Goal: Information Seeking & Learning: Learn about a topic

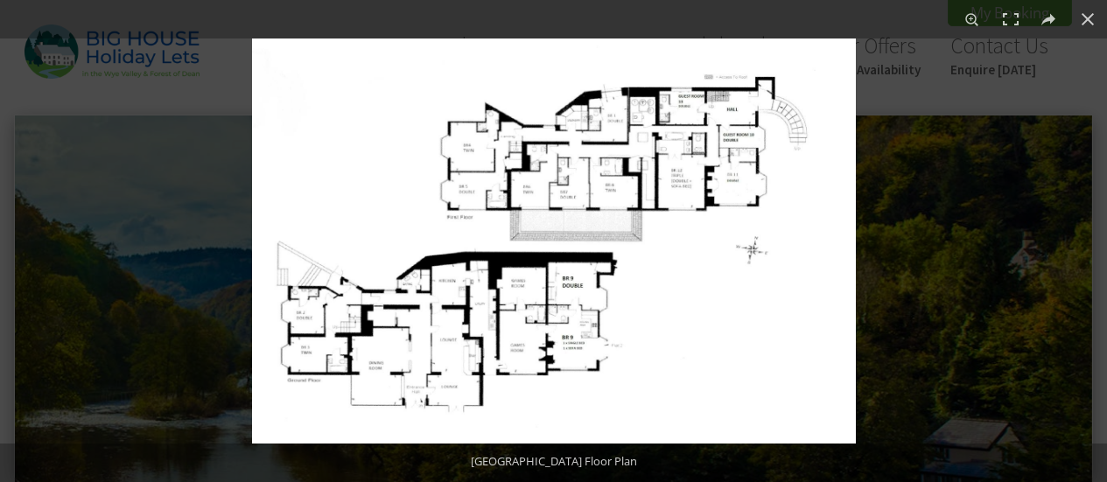
scroll to position [700, 0]
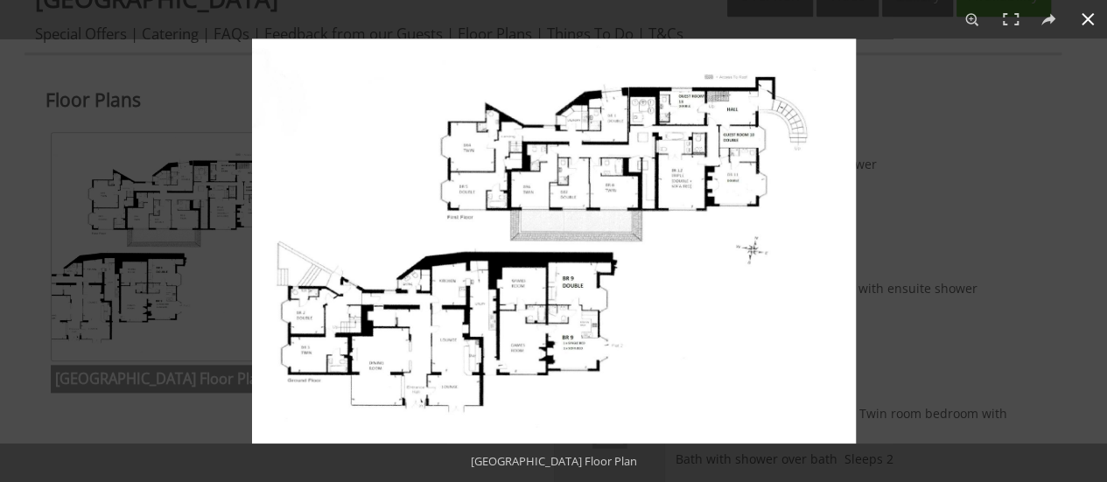
click at [858, 207] on div at bounding box center [805, 279] width 1107 height 482
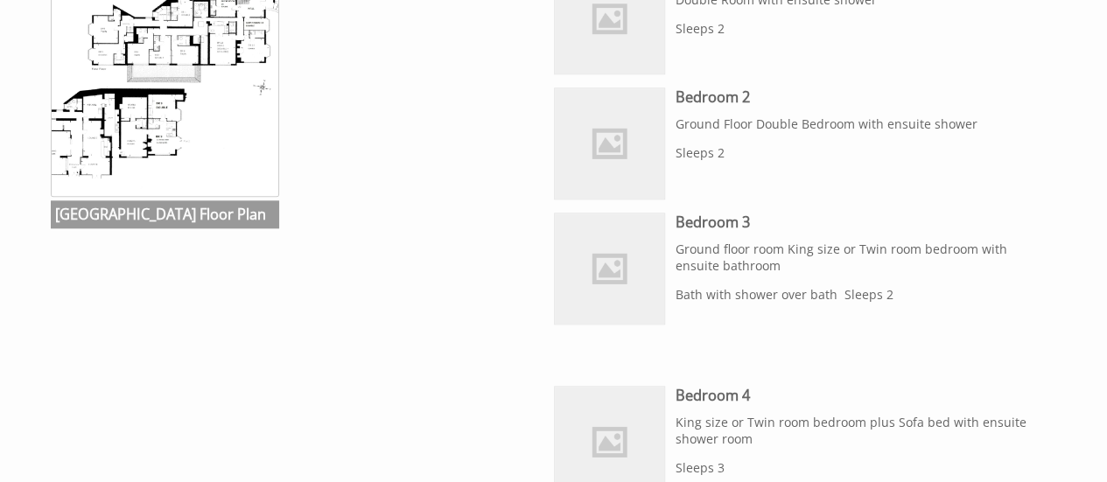
scroll to position [875, 0]
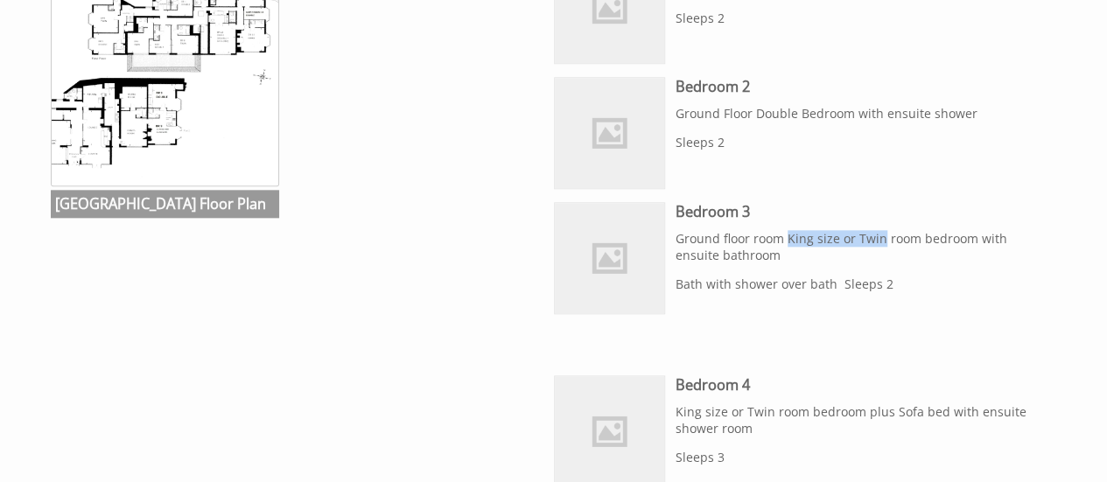
drag, startPoint x: 786, startPoint y: 236, endPoint x: 880, endPoint y: 237, distance: 94.5
click at [880, 237] on p "Ground floor room King size or Twin room bedroom with ensuite bathroom" at bounding box center [857, 246] width 365 height 33
copy p "King size or Twin"
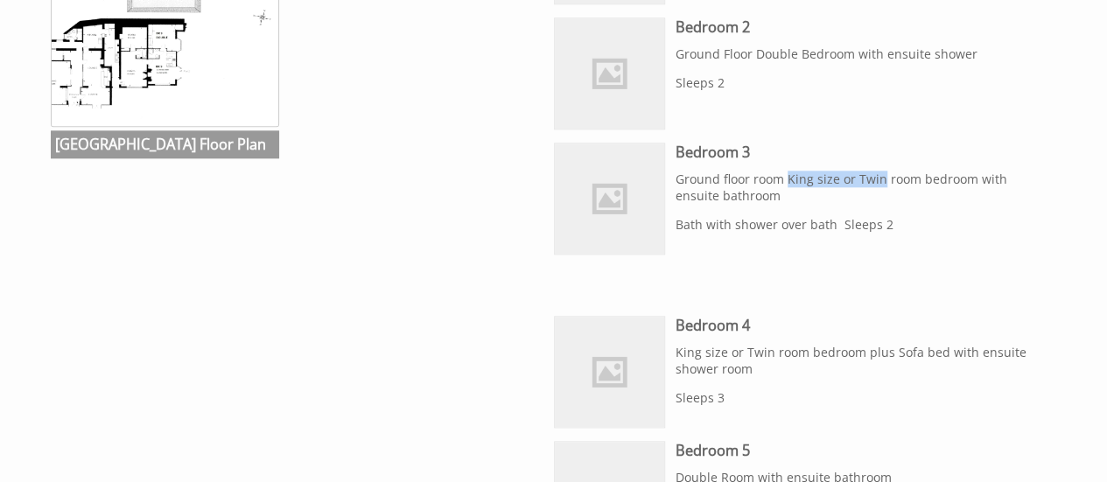
scroll to position [962, 0]
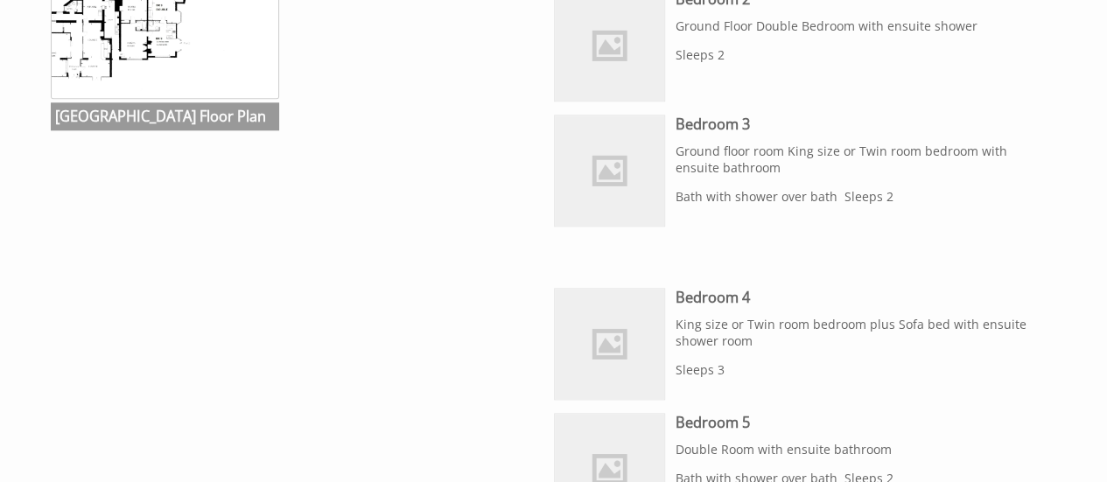
click at [786, 338] on p "King size or Twin room bedroom plus Sofa bed with ensuite shower room" at bounding box center [857, 332] width 365 height 33
drag, startPoint x: 673, startPoint y: 318, endPoint x: 938, endPoint y: 325, distance: 265.1
click at [938, 325] on li "We don't have an image of this room just yet, sorry. Bedroom 4 King size or Twi…" at bounding box center [797, 344] width 487 height 112
copy p "King size or Twin room bedroom plus Sofa bed"
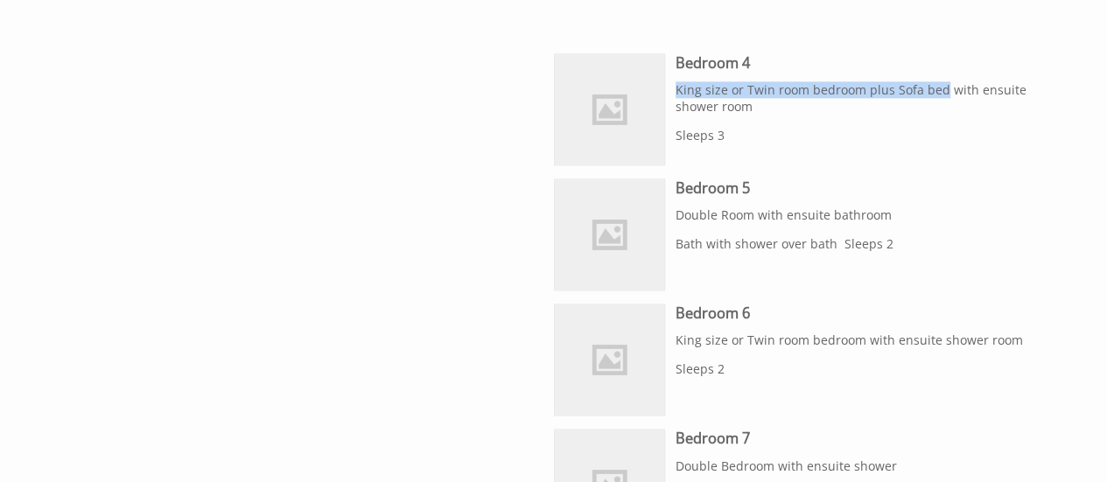
scroll to position [1225, 0]
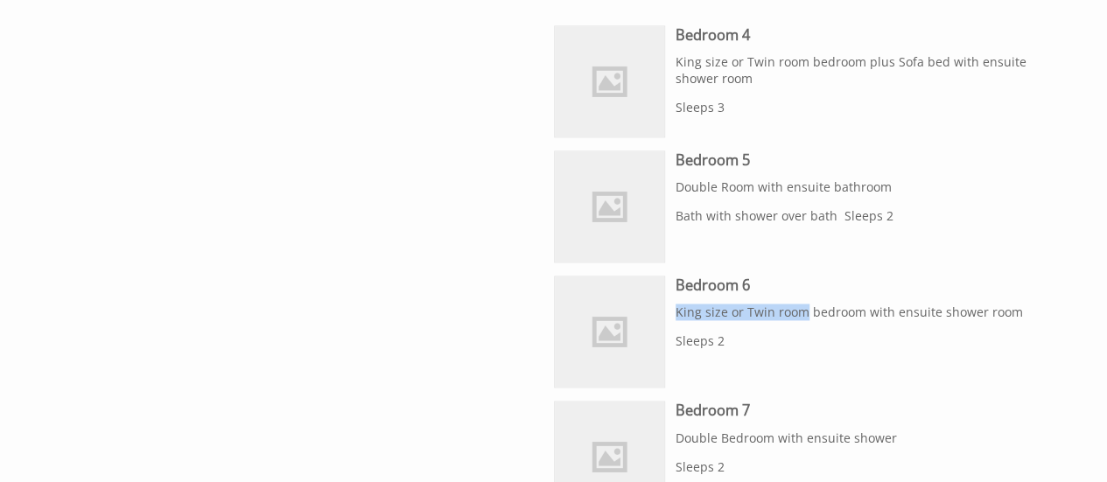
drag, startPoint x: 802, startPoint y: 310, endPoint x: 677, endPoint y: 310, distance: 125.1
click at [677, 310] on p "King size or Twin room bedroom with ensuite shower room" at bounding box center [857, 312] width 365 height 17
click at [758, 314] on p "King size or Twin room bedroom with ensuite shower room" at bounding box center [857, 312] width 365 height 17
click at [770, 311] on p "King size or Twin room bedroom with ensuite shower room" at bounding box center [857, 312] width 365 height 17
click at [772, 360] on li "We don't have an image of this room just yet, sorry. Bedroom 6 King size or Twi…" at bounding box center [797, 332] width 487 height 112
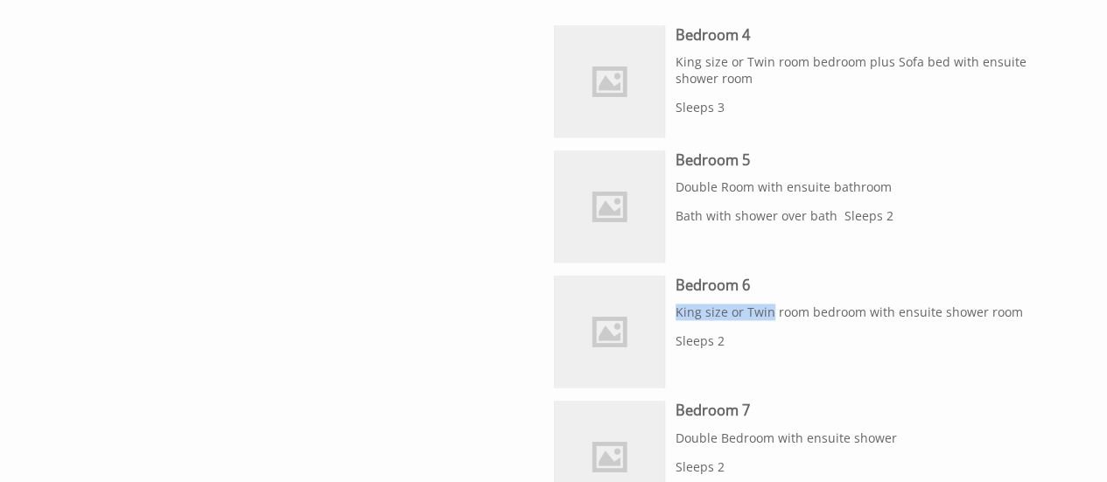
drag, startPoint x: 767, startPoint y: 308, endPoint x: 674, endPoint y: 314, distance: 93.8
click at [674, 314] on li "We don't have an image of this room just yet, sorry. Bedroom 6 King size or Twi…" at bounding box center [797, 332] width 487 height 112
copy p "King size or Twin"
click at [762, 429] on p "Double Bedroom with ensuite shower" at bounding box center [857, 437] width 365 height 17
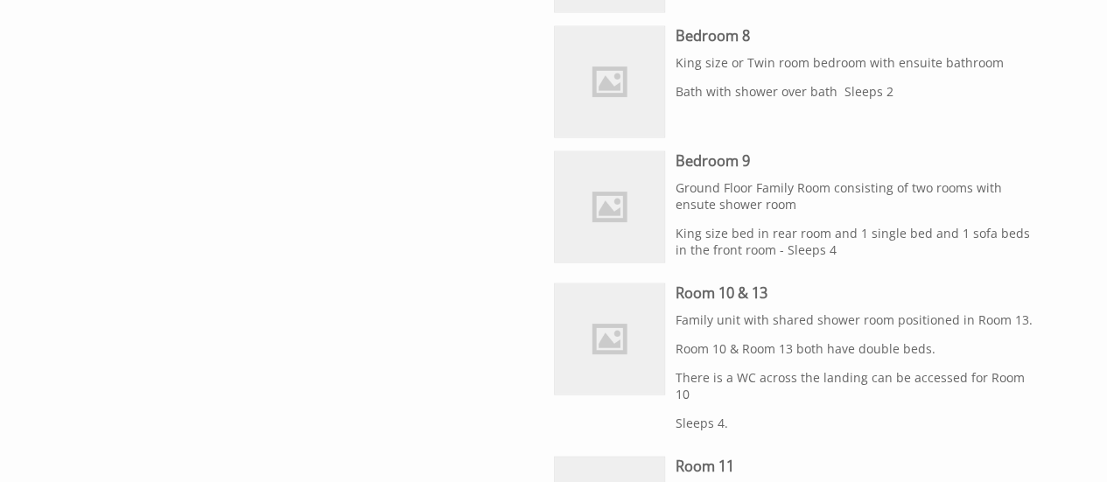
scroll to position [1750, 0]
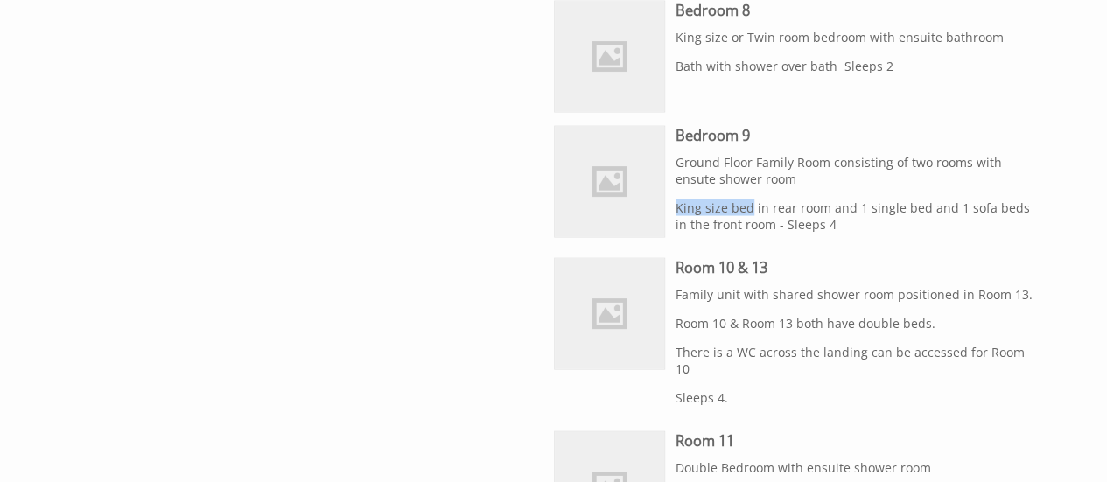
drag, startPoint x: 749, startPoint y: 204, endPoint x: 675, endPoint y: 206, distance: 73.5
click at [675, 206] on p "King size bed in rear room and 1 single bed and 1 sofa beds in the front room -…" at bounding box center [857, 215] width 365 height 33
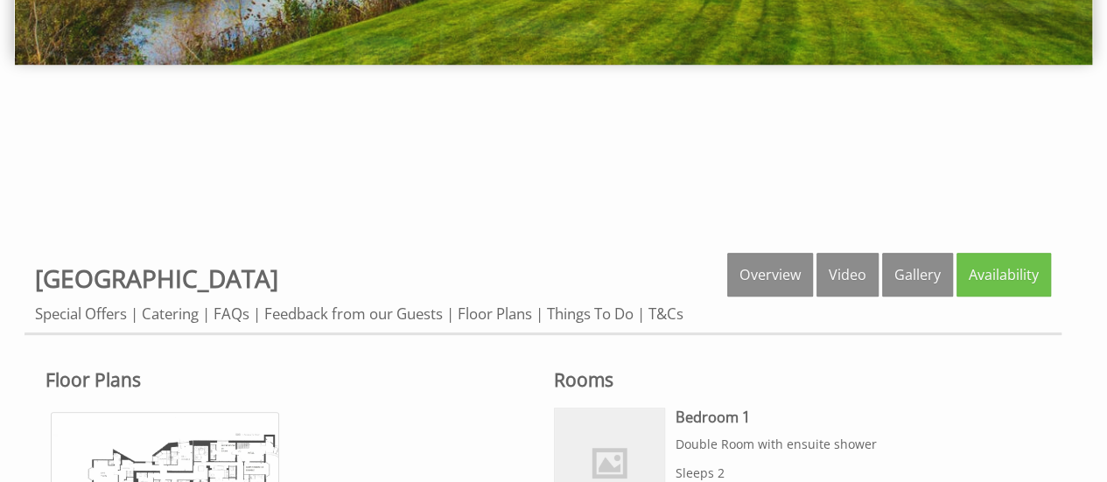
scroll to position [612, 0]
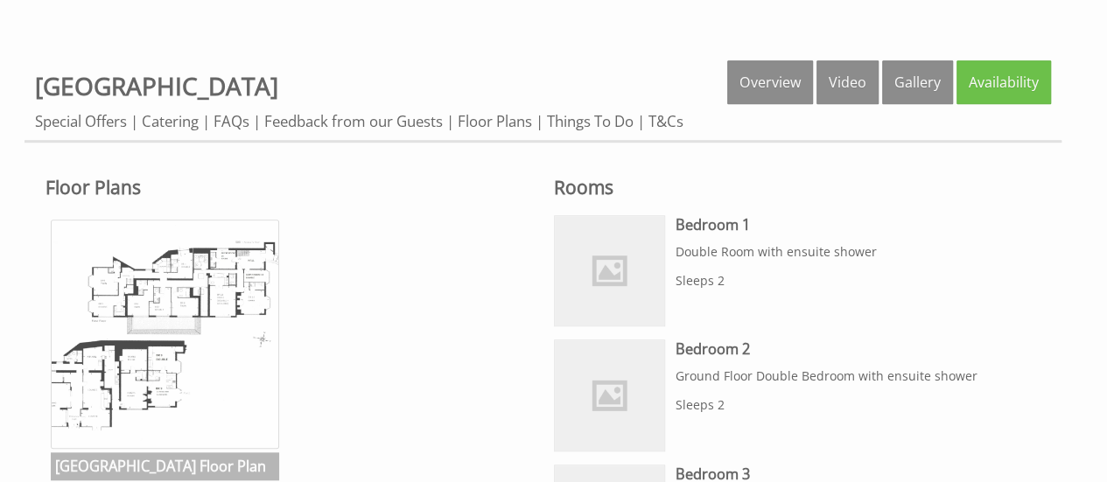
click at [204, 270] on img at bounding box center [165, 334] width 229 height 229
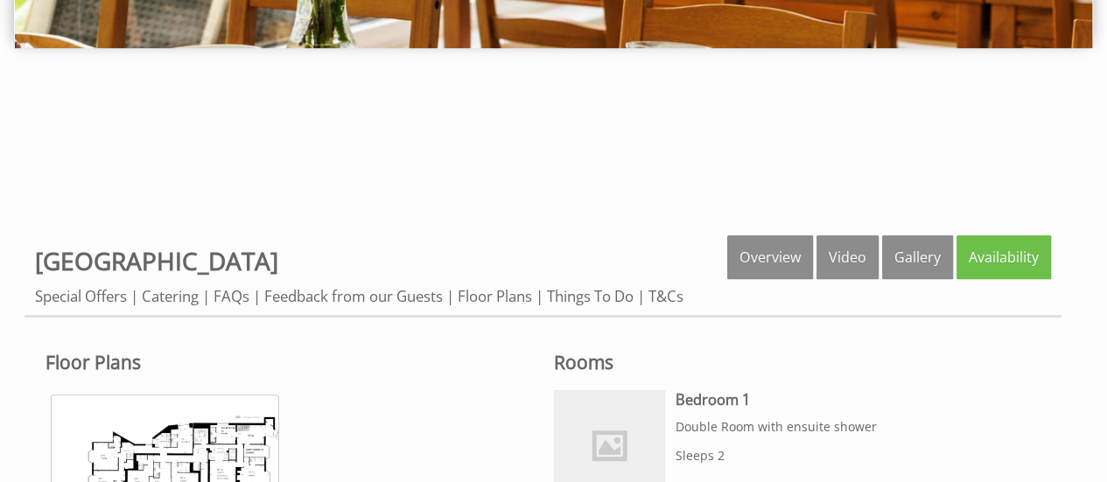
scroll to position [700, 0]
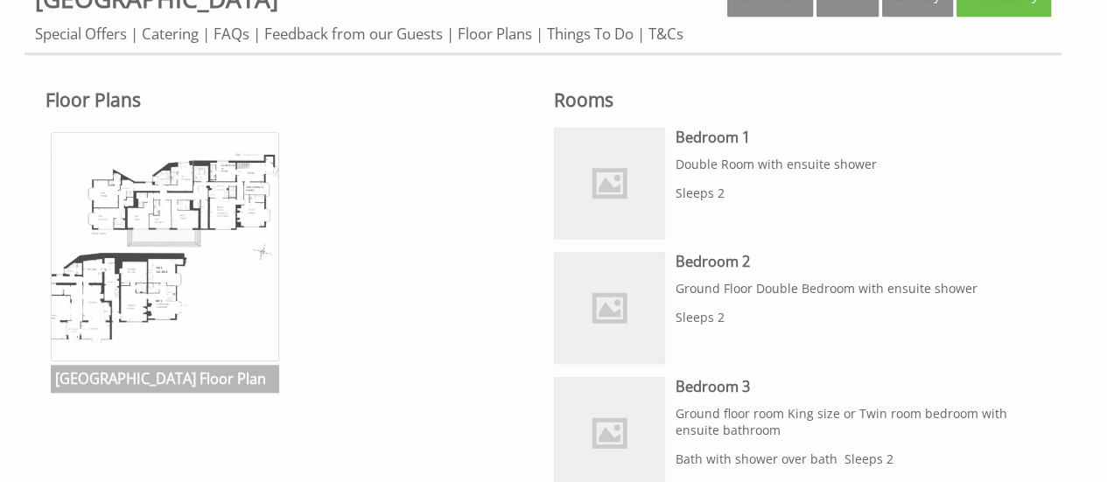
click at [220, 185] on img at bounding box center [165, 246] width 229 height 229
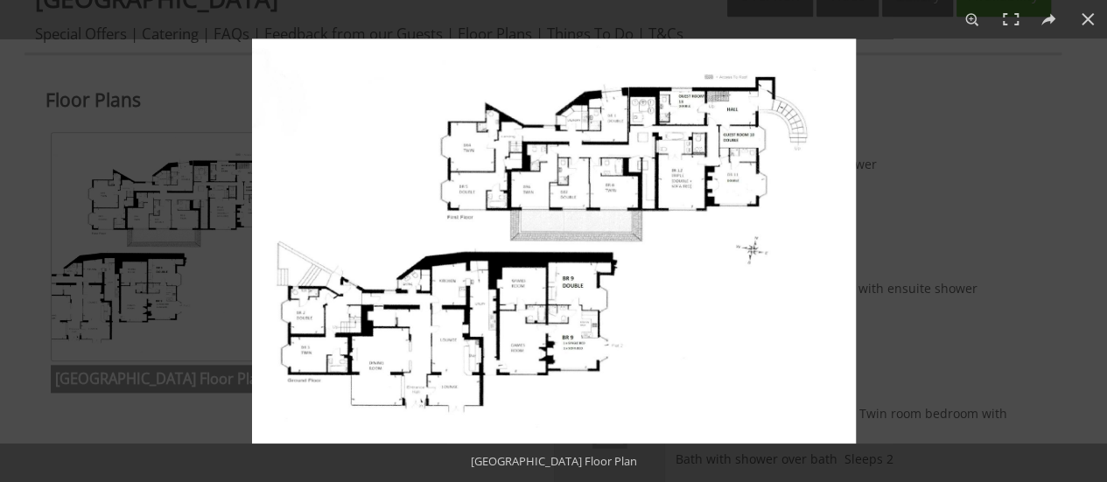
click at [675, 157] on img at bounding box center [554, 240] width 604 height 405
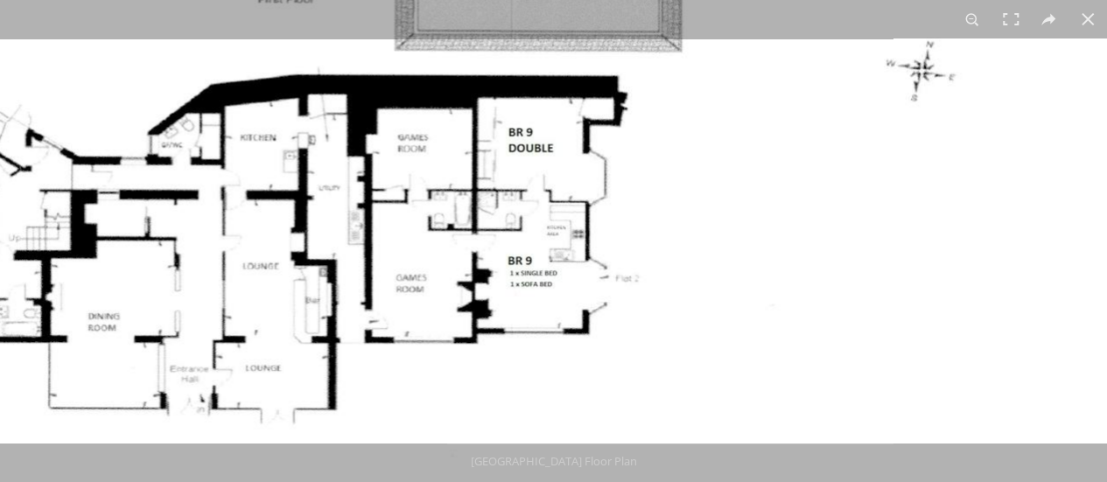
drag, startPoint x: 551, startPoint y: 363, endPoint x: 591, endPoint y: 60, distance: 305.2
click at [591, 60] on img at bounding box center [490, 51] width 1312 height 881
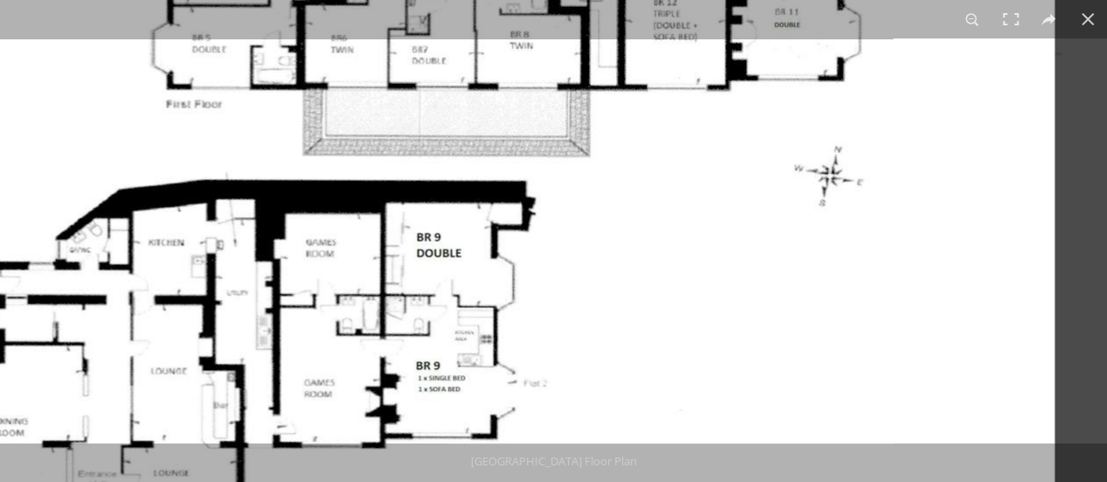
drag, startPoint x: 421, startPoint y: 272, endPoint x: 269, endPoint y: 377, distance: 184.2
click at [269, 377] on img at bounding box center [398, 156] width 1312 height 881
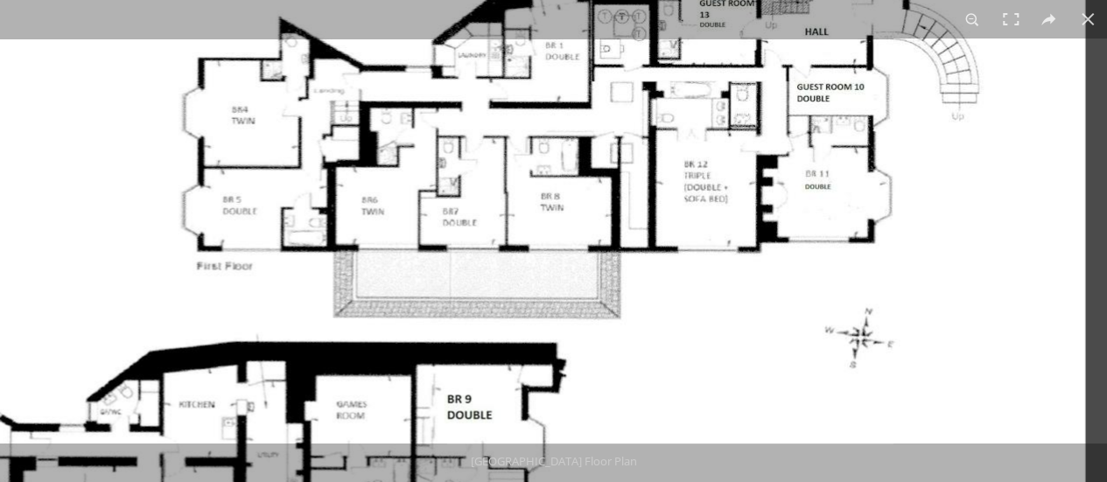
drag, startPoint x: 724, startPoint y: 199, endPoint x: 668, endPoint y: 356, distance: 167.1
click at [633, 410] on img at bounding box center [429, 318] width 1312 height 881
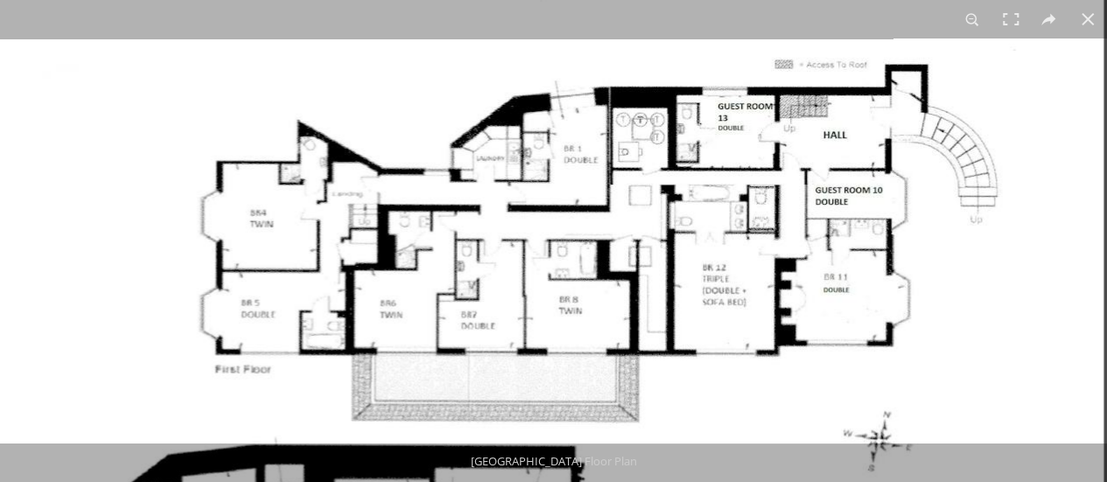
drag, startPoint x: 812, startPoint y: 147, endPoint x: 803, endPoint y: 248, distance: 101.0
click at [803, 248] on img at bounding box center [447, 421] width 1312 height 881
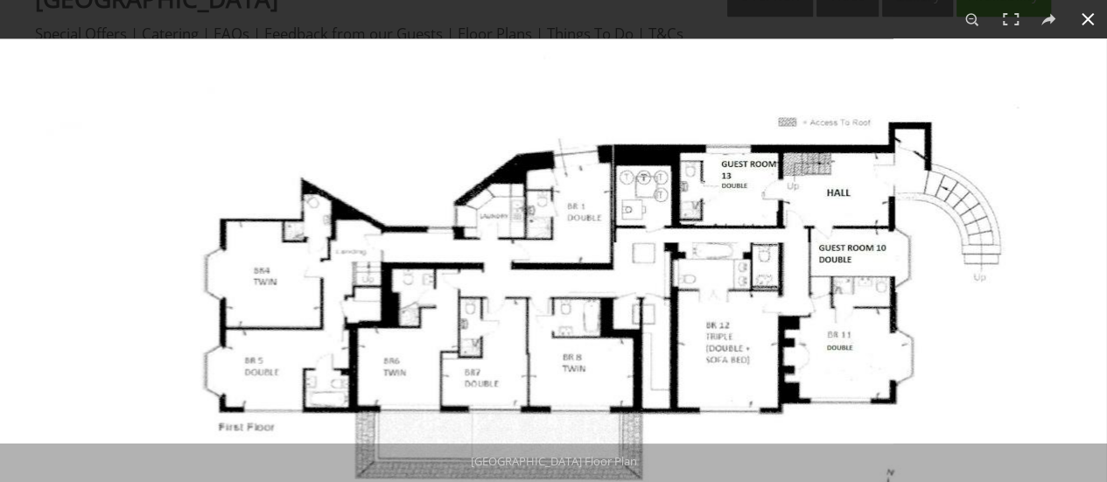
click at [1092, 27] on button at bounding box center [1087, 19] width 38 height 38
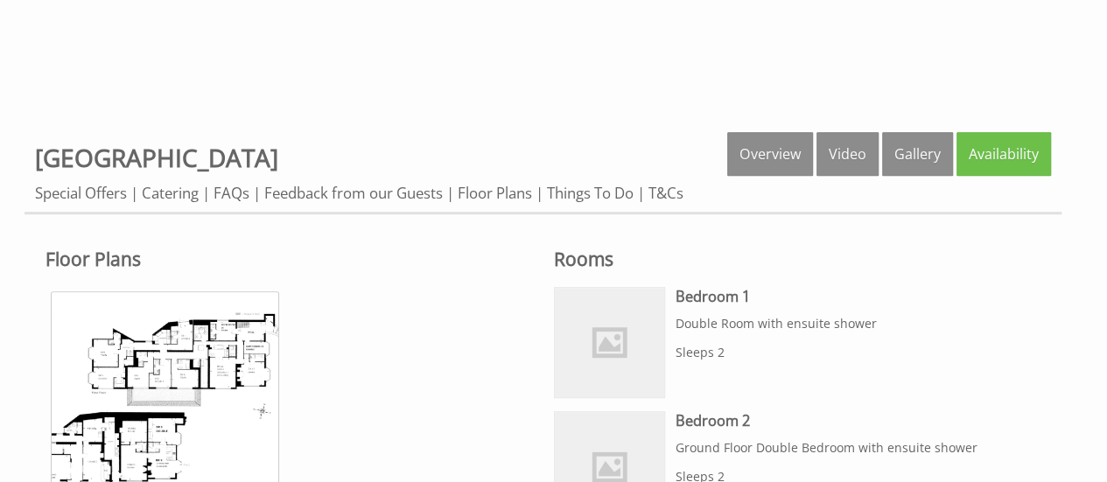
scroll to position [525, 0]
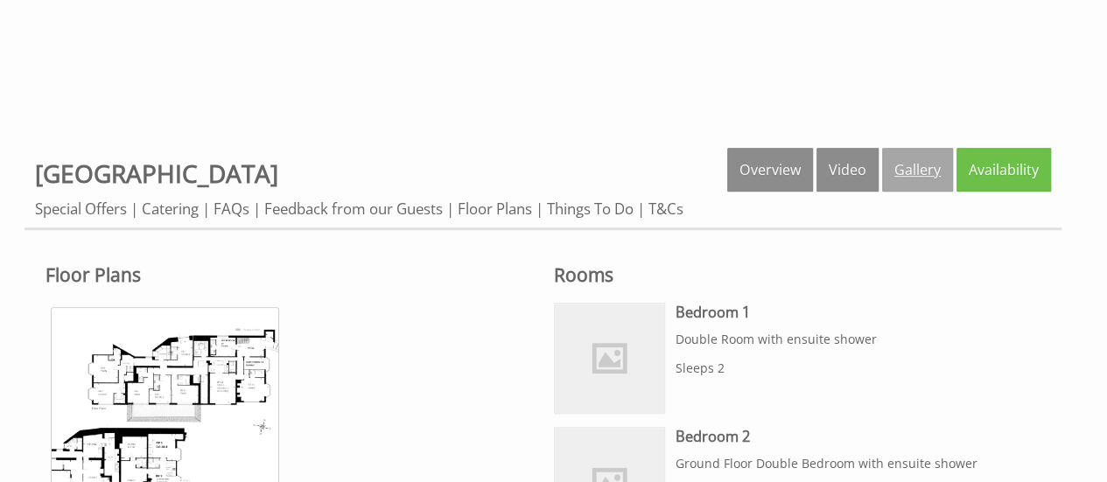
click at [917, 164] on link "Gallery" at bounding box center [917, 170] width 71 height 44
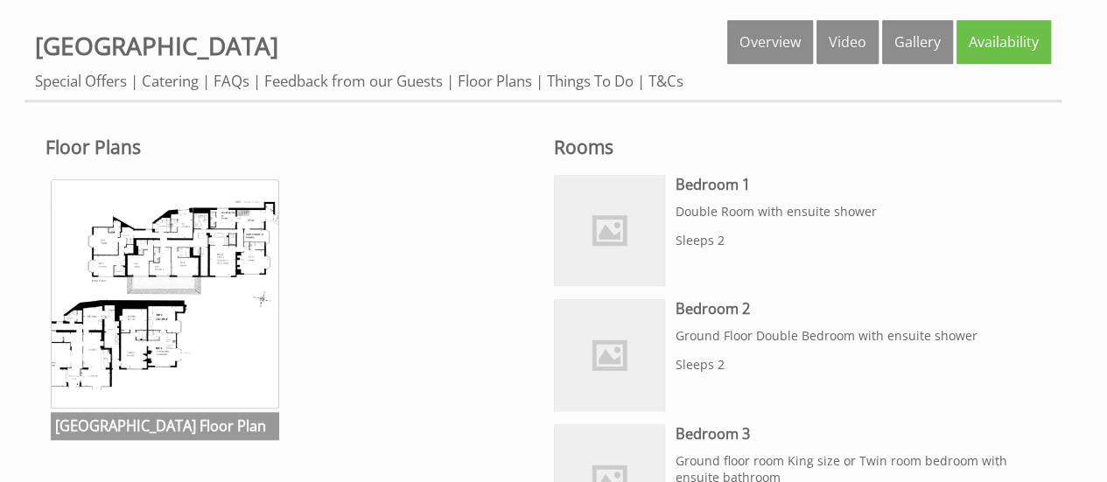
scroll to position [700, 0]
